Goal: Information Seeking & Learning: Check status

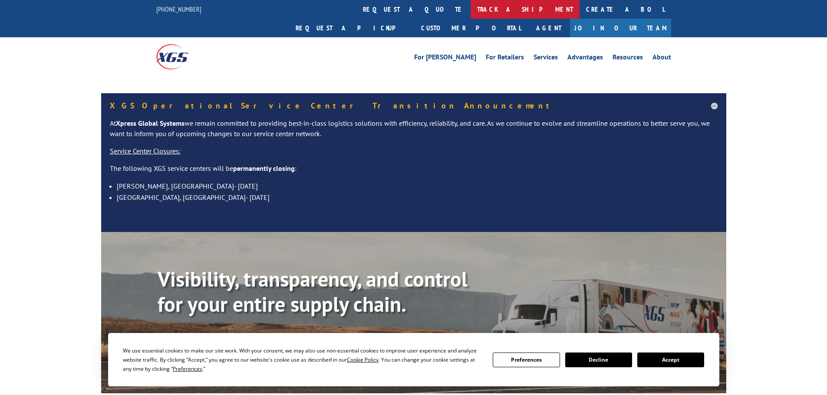
click at [470, 9] on link "track a shipment" at bounding box center [524, 9] width 109 height 19
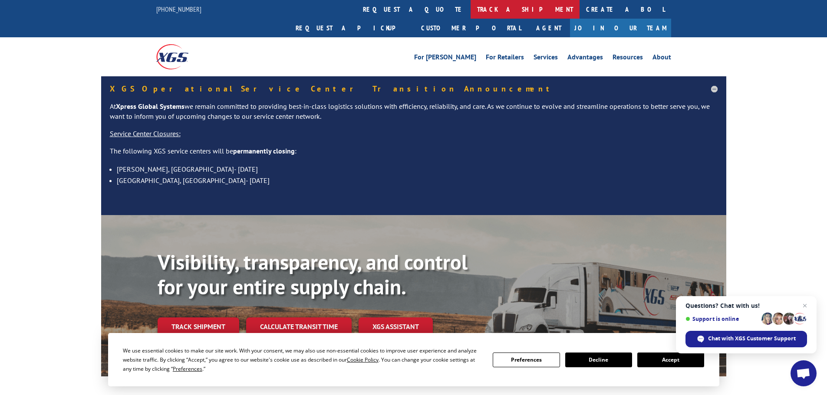
click at [470, 7] on link "track a shipment" at bounding box center [524, 9] width 109 height 19
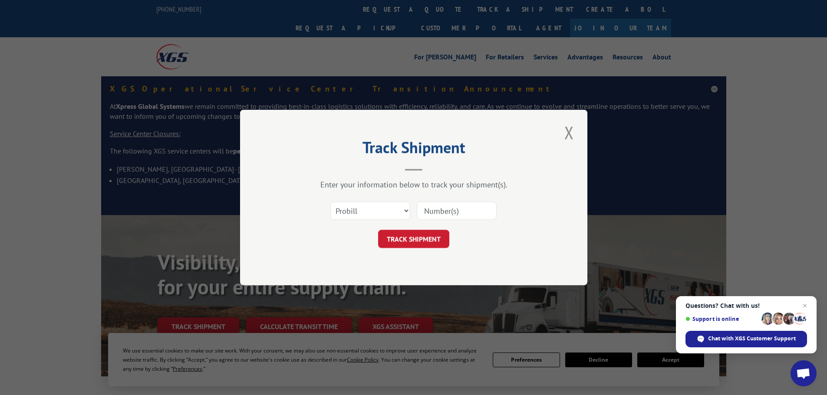
paste input "17514465"
type input "17514465"
click at [415, 239] on button "TRACK SHIPMENT" at bounding box center [413, 239] width 71 height 18
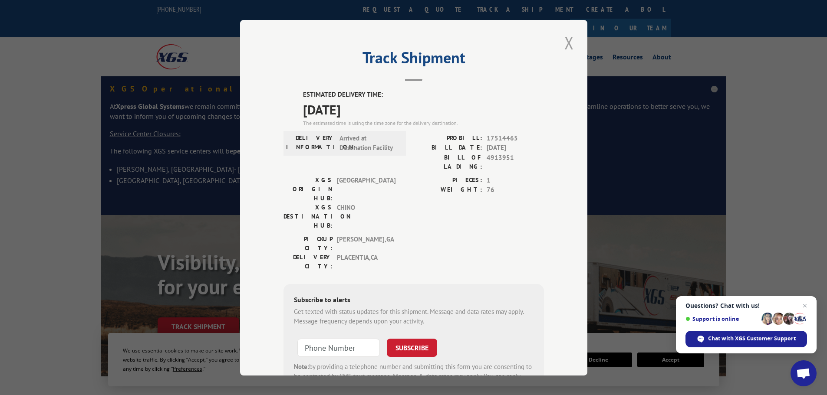
click at [568, 43] on button "Close modal" at bounding box center [569, 43] width 15 height 24
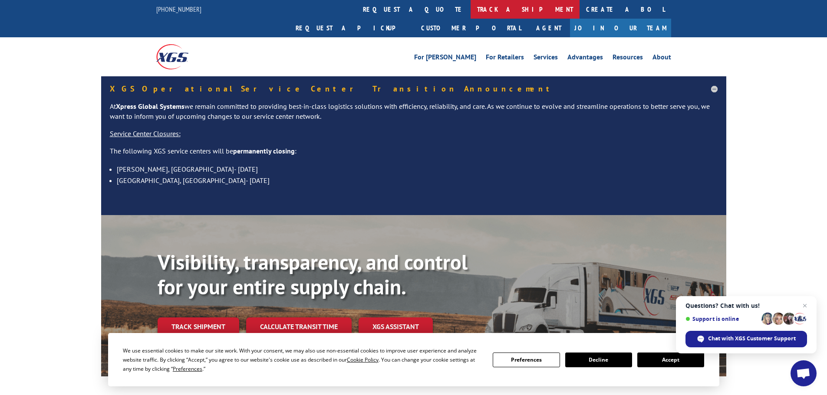
click at [470, 3] on link "track a shipment" at bounding box center [524, 9] width 109 height 19
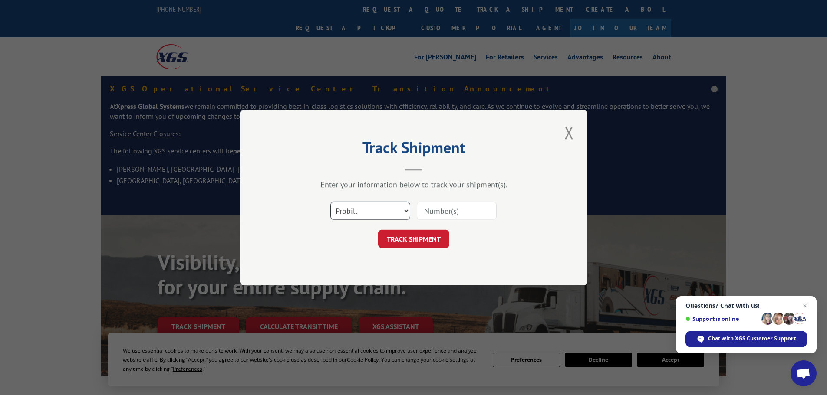
click at [404, 208] on select "Select category... Probill BOL PO" at bounding box center [370, 211] width 80 height 18
select select "bol"
click at [330, 202] on select "Select category... Probill BOL PO" at bounding box center [370, 211] width 80 height 18
click at [428, 240] on button "TRACK SHIPMENT" at bounding box center [413, 239] width 71 height 18
paste input "425314"
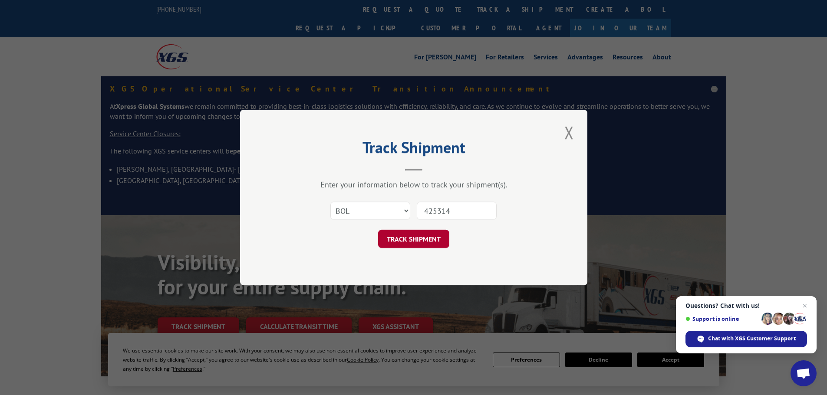
type input "425314"
click at [411, 234] on button "TRACK SHIPMENT" at bounding box center [413, 239] width 71 height 18
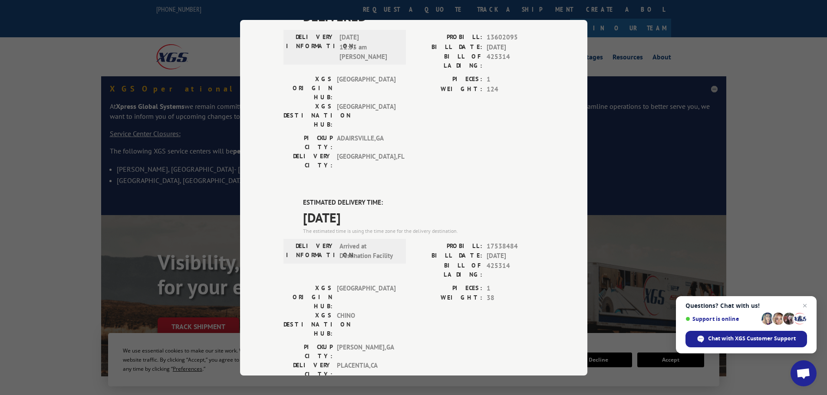
scroll to position [177, 0]
